Goal: Task Accomplishment & Management: Complete application form

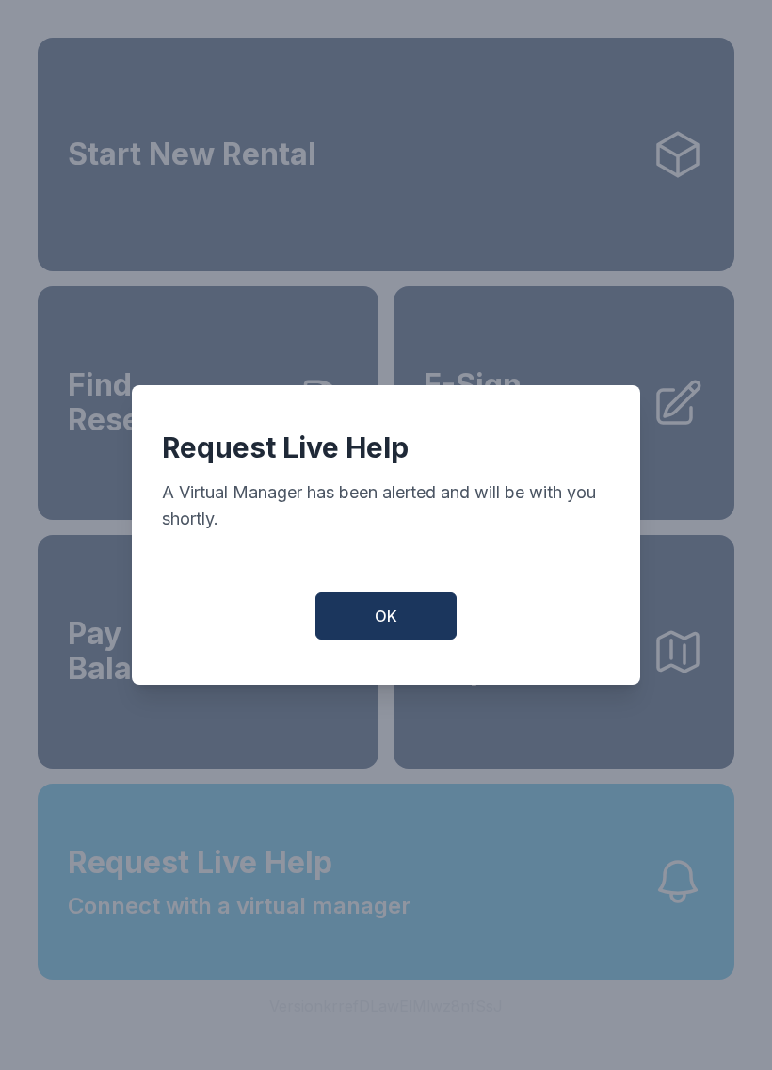
click at [408, 632] on button "OK" at bounding box center [385, 615] width 141 height 47
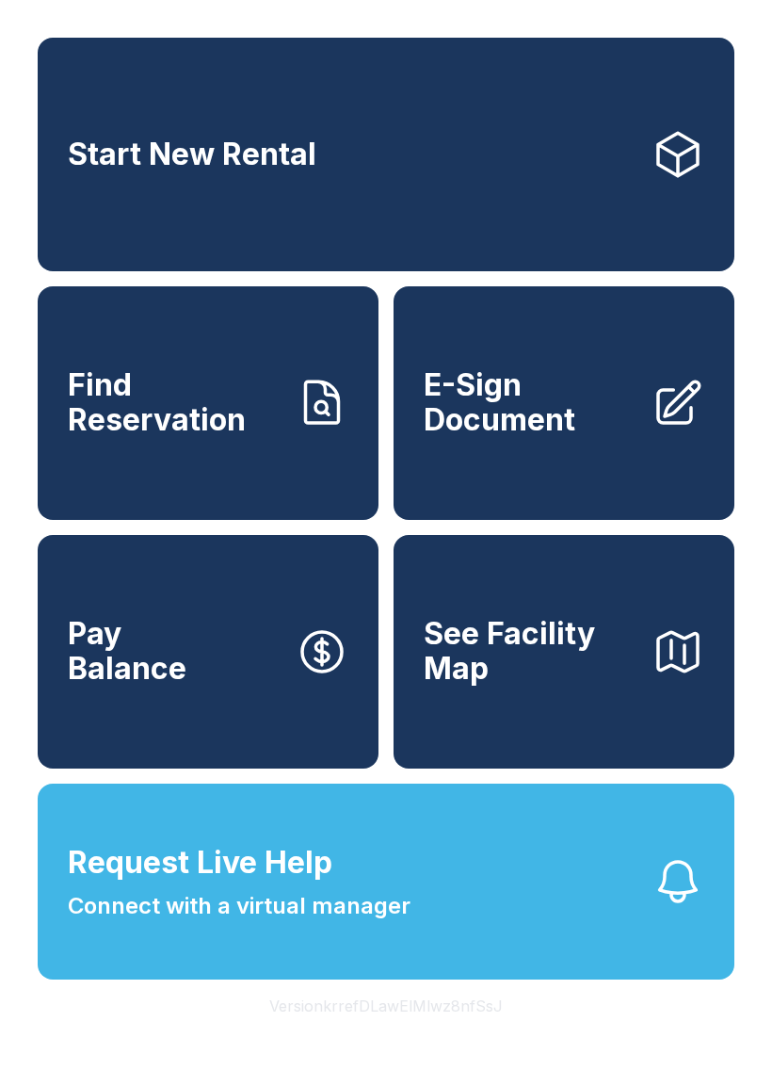
click at [517, 437] on span "E-Sign Document" at bounding box center [530, 402] width 213 height 69
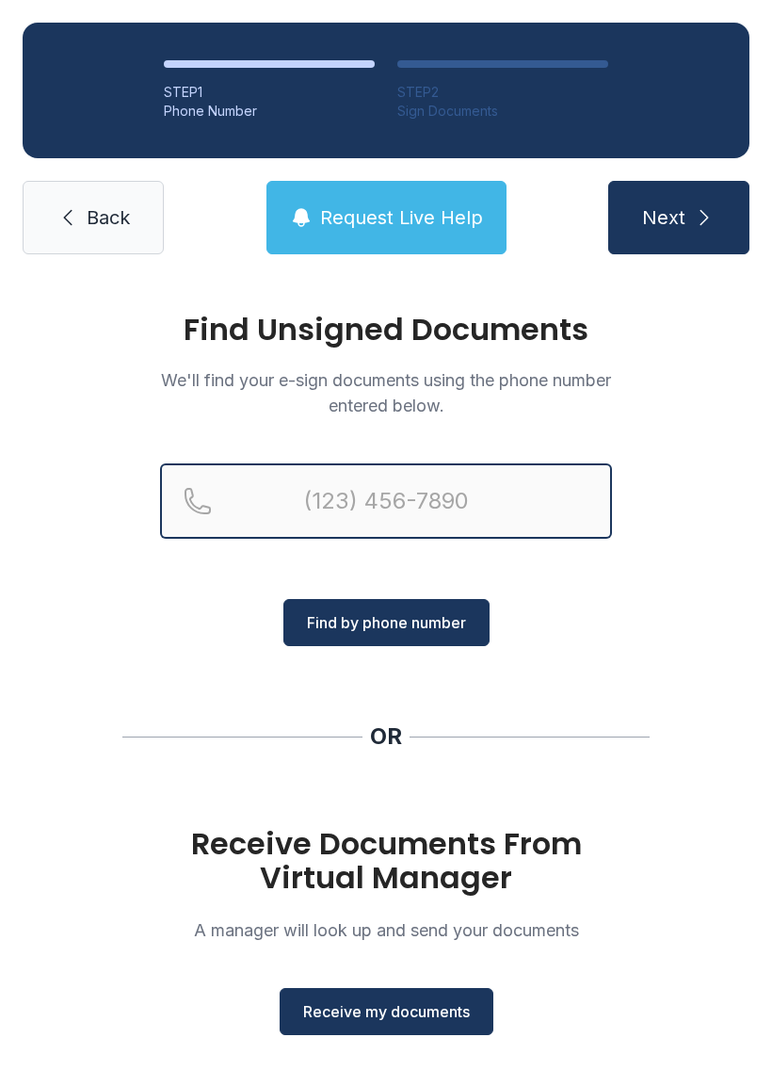
click at [370, 482] on input "Reservation phone number" at bounding box center [386, 500] width 452 height 75
type input "("
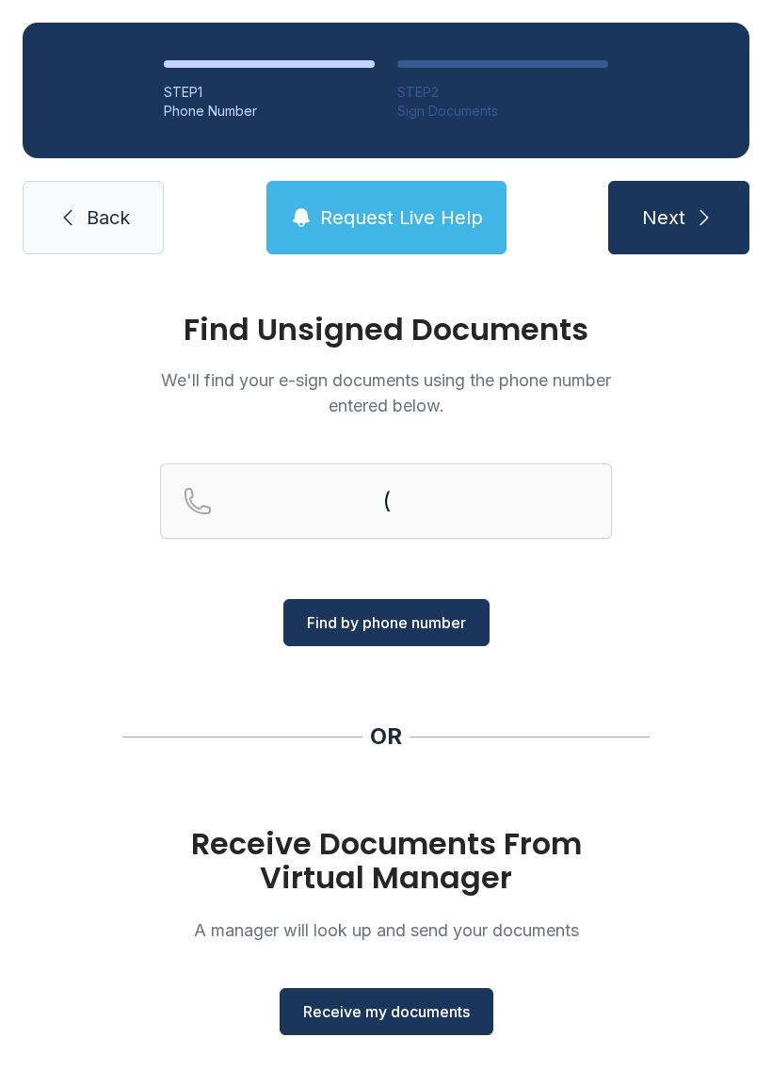
click at [86, 192] on link "Back" at bounding box center [93, 217] width 141 height 73
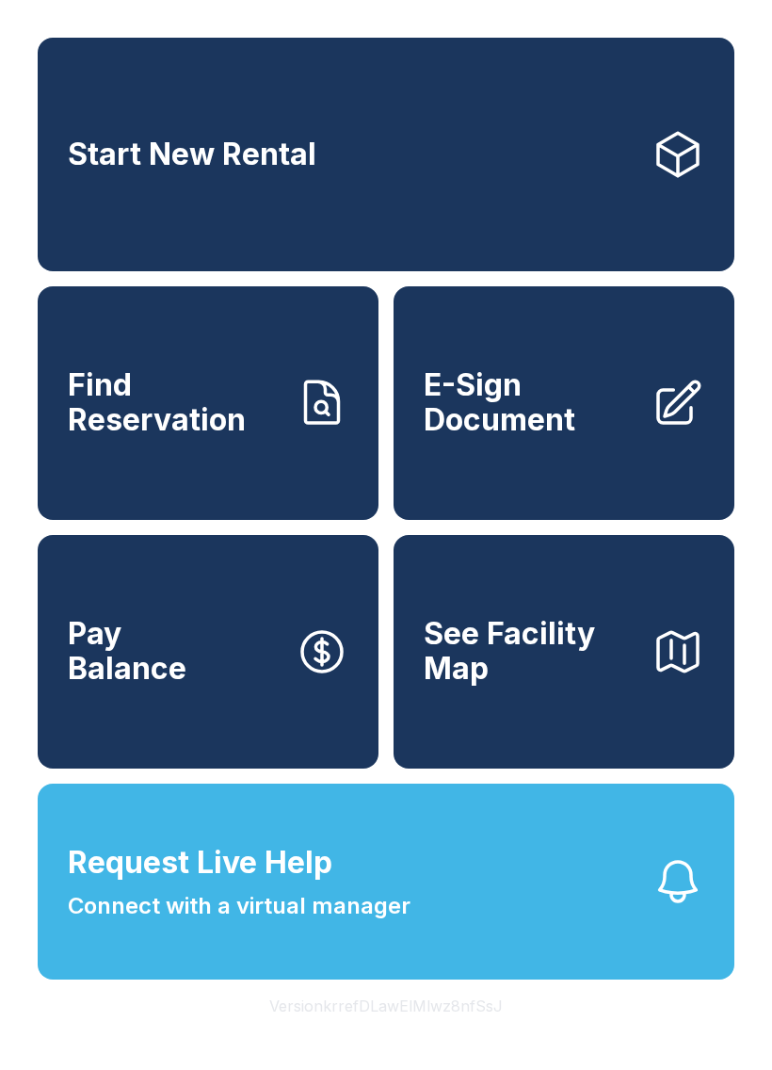
click at [524, 478] on link "E-Sign Document" at bounding box center [564, 403] width 341 height 234
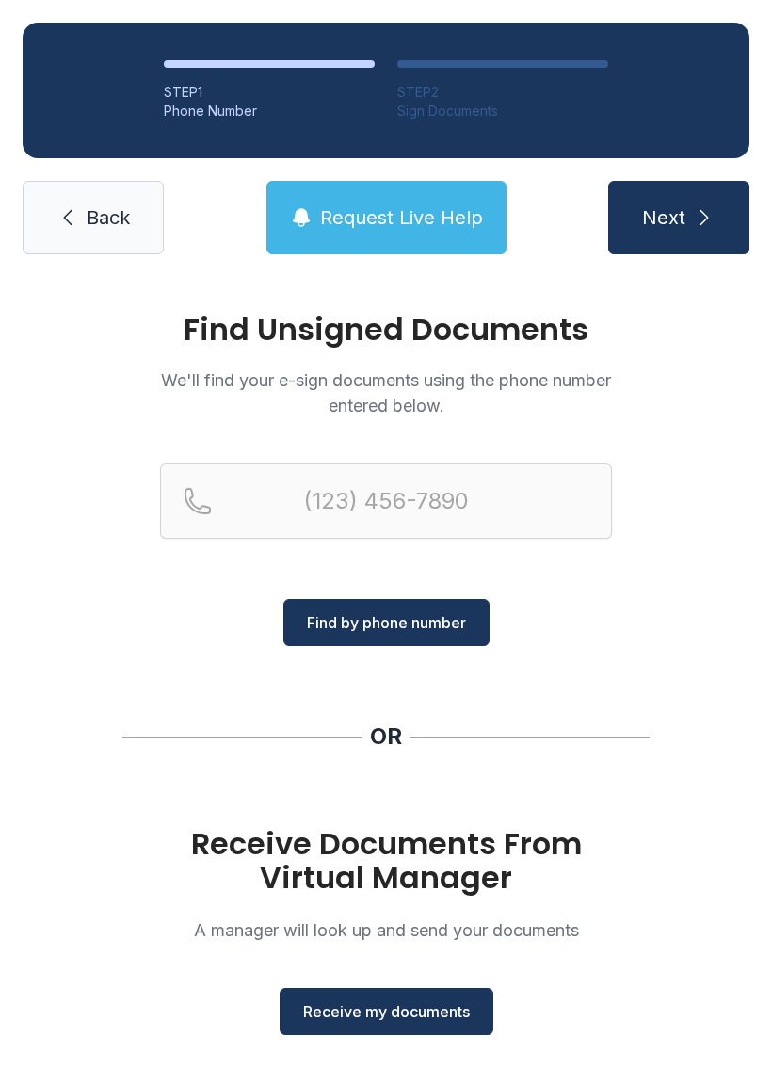
click at [396, 1020] on span "Receive my documents" at bounding box center [386, 1011] width 167 height 23
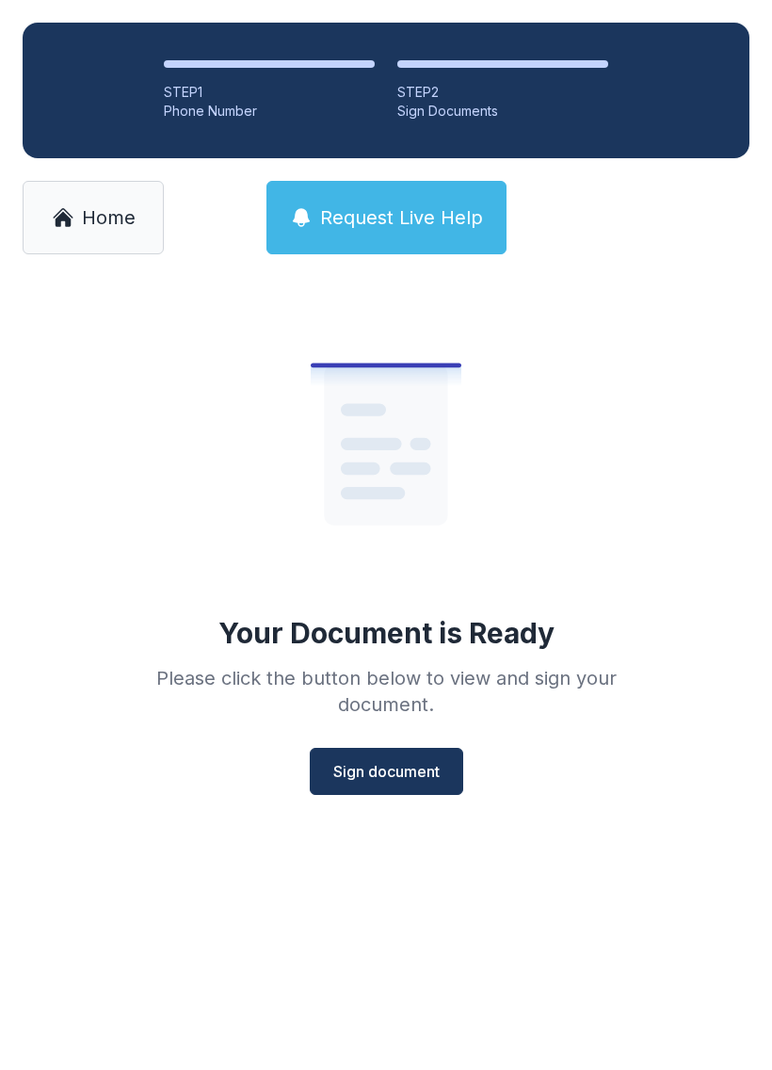
click at [401, 760] on span "Sign document" at bounding box center [386, 771] width 106 height 23
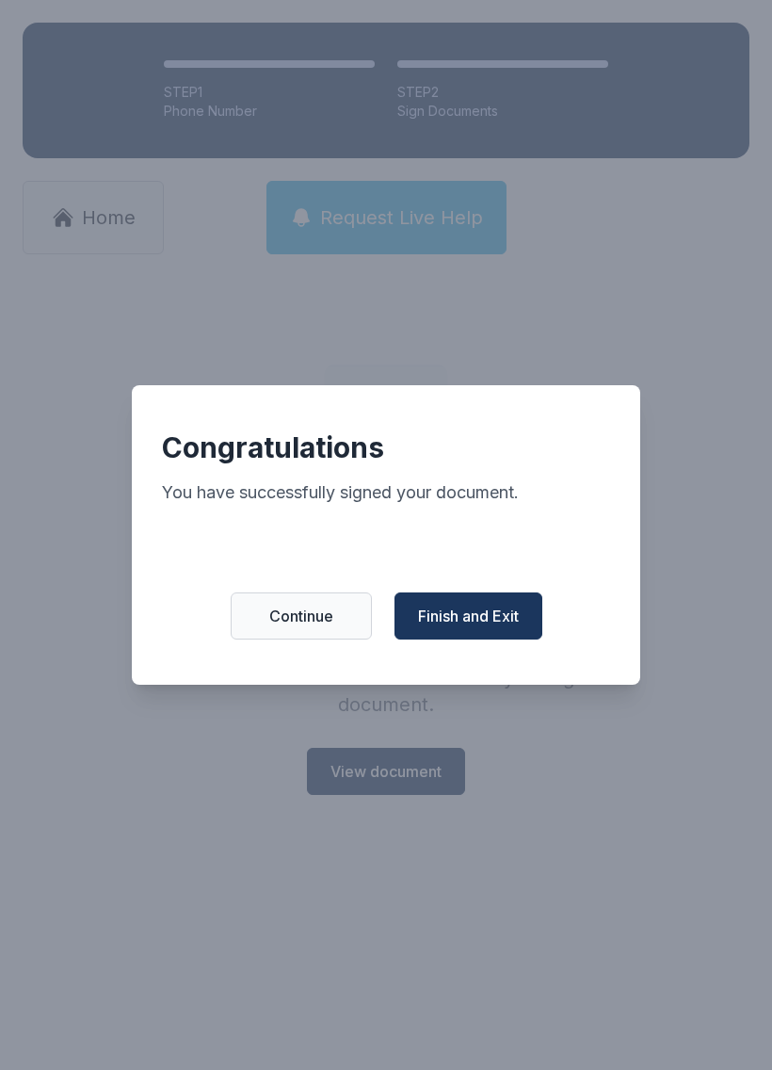
click at [494, 613] on button "Finish and Exit" at bounding box center [469, 615] width 148 height 47
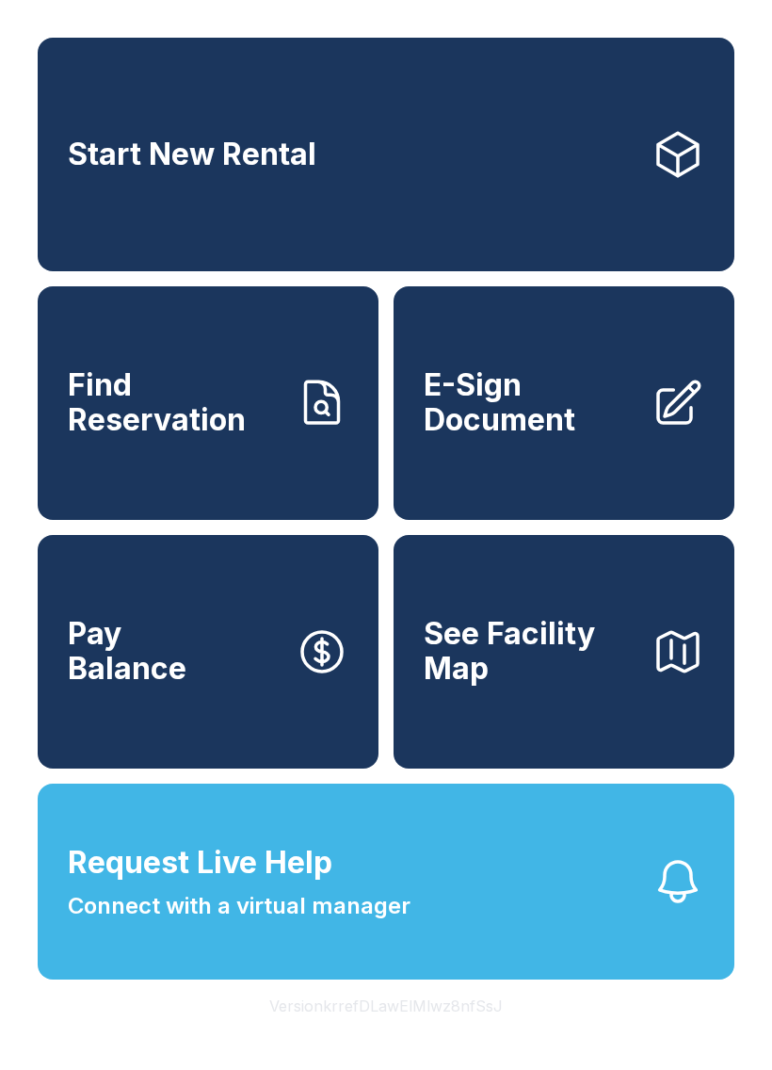
click at [324, 885] on span "Request Live Help" at bounding box center [200, 862] width 265 height 45
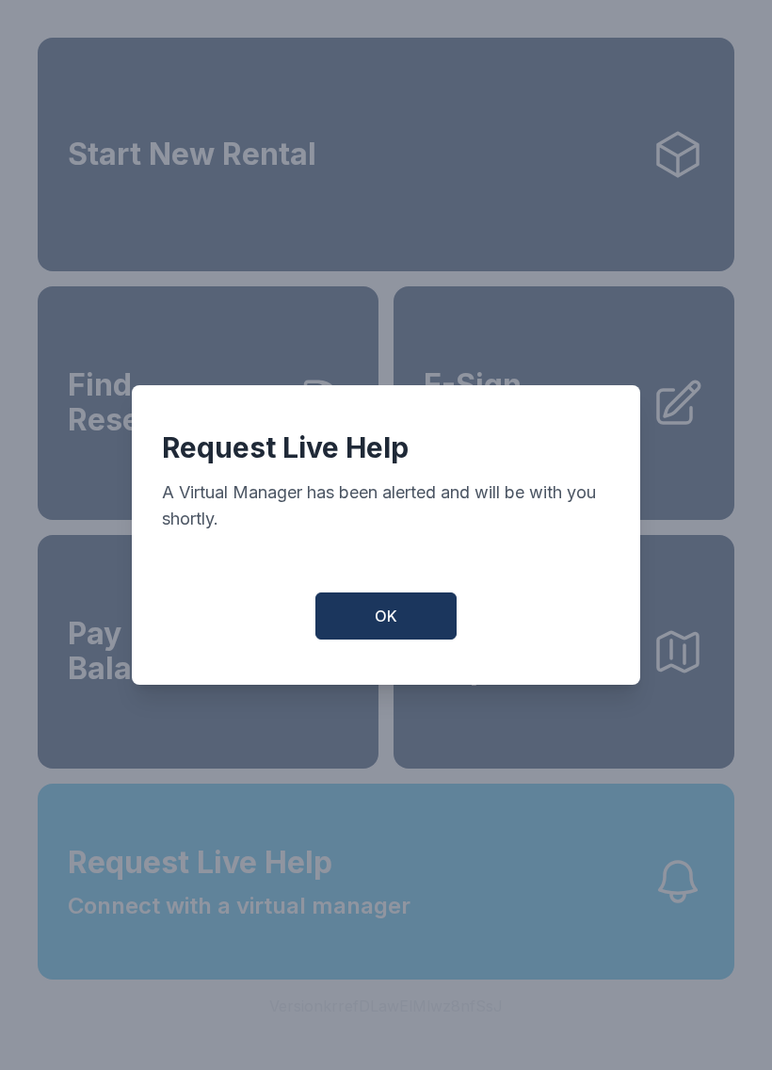
click at [404, 604] on button "OK" at bounding box center [385, 615] width 141 height 47
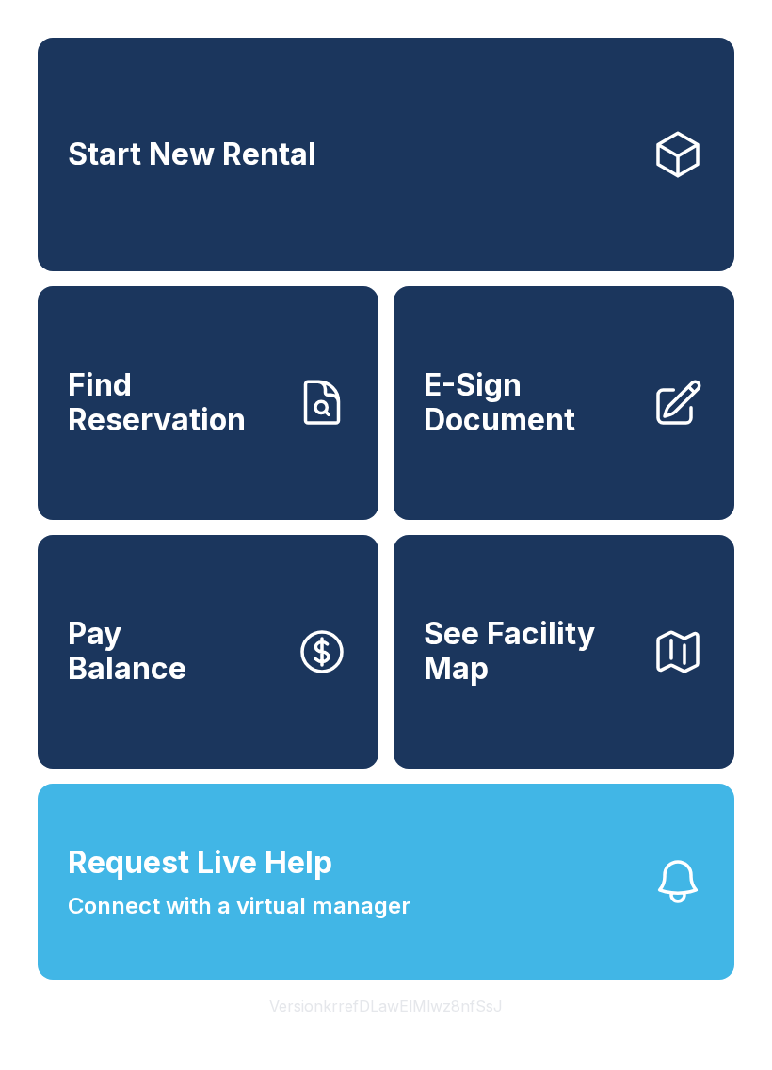
click at [441, 979] on button "Request Live Help Connect with a virtual manager" at bounding box center [386, 882] width 697 height 196
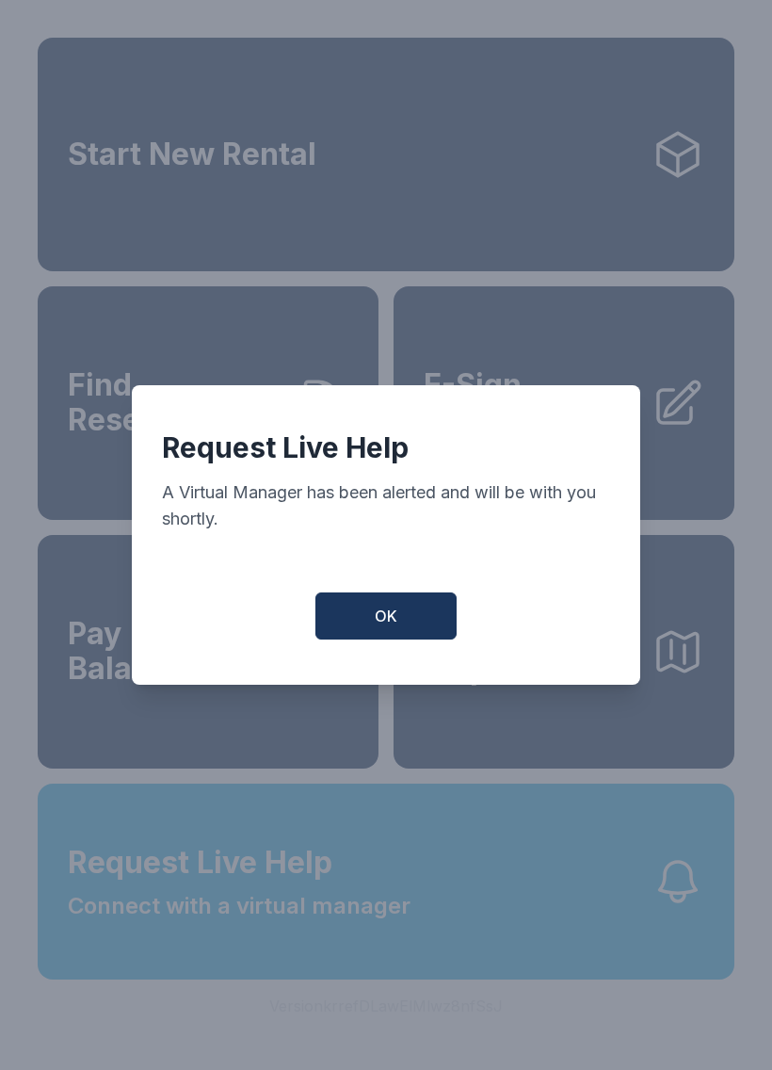
click at [379, 593] on div "Request Live Help A Virtual Manager has been alerted and will be with you short…" at bounding box center [386, 534] width 509 height 299
click at [380, 611] on button "OK" at bounding box center [385, 615] width 141 height 47
